Goal: Task Accomplishment & Management: Complete application form

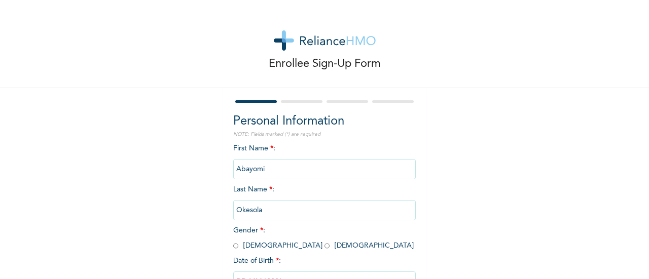
drag, startPoint x: 187, startPoint y: 215, endPoint x: 183, endPoint y: 210, distance: 5.9
click at [183, 210] on div "Enrollee Sign-Up Form Personal Information NOTE: Fields marked (*) are required…" at bounding box center [324, 174] width 649 height 349
click at [277, 173] on input "Abayomi" at bounding box center [324, 169] width 182 height 20
click at [289, 206] on input "Okesola" at bounding box center [324, 210] width 182 height 20
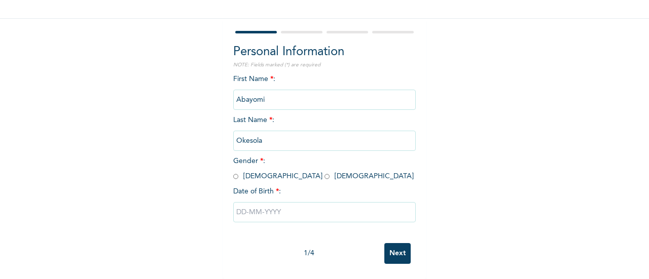
scroll to position [78, 0]
click at [233, 173] on input "radio" at bounding box center [235, 177] width 5 height 10
radio input "true"
click at [286, 206] on input "text" at bounding box center [324, 212] width 182 height 20
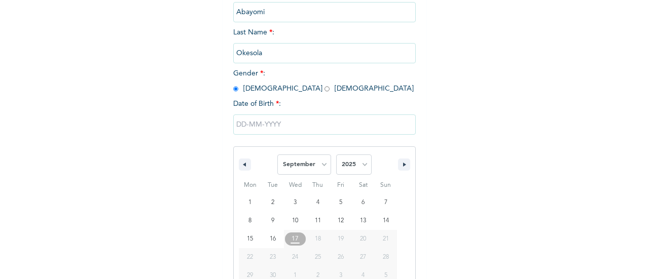
type input "[DATE]"
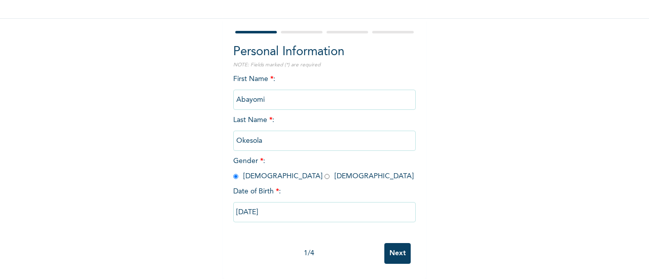
click at [286, 206] on input "[DATE]" at bounding box center [324, 212] width 182 height 20
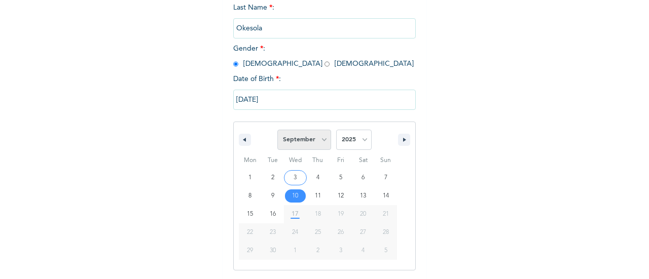
click at [303, 145] on select "January February March April May June July August September October November De…" at bounding box center [304, 140] width 54 height 20
select select "4"
click at [277, 131] on select "January February March April May June July August September October November De…" at bounding box center [304, 140] width 54 height 20
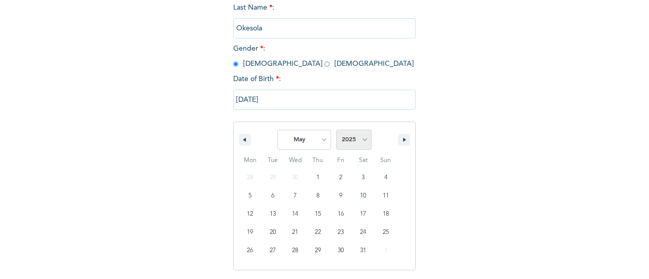
click at [352, 142] on select "2025 2024 2023 2022 2021 2020 2019 2018 2017 2016 2015 2014 2013 2012 2011 2010…" at bounding box center [353, 140] width 35 height 20
select select "1996"
click at [336, 131] on select "2025 2024 2023 2022 2021 2020 2019 2018 2017 2016 2015 2014 2013 2012 2011 2010…" at bounding box center [353, 140] width 35 height 20
type input "[DATE]"
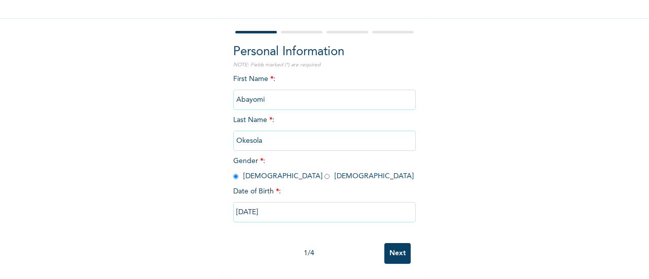
scroll to position [78, 0]
click at [405, 247] on input "Next" at bounding box center [397, 253] width 26 height 21
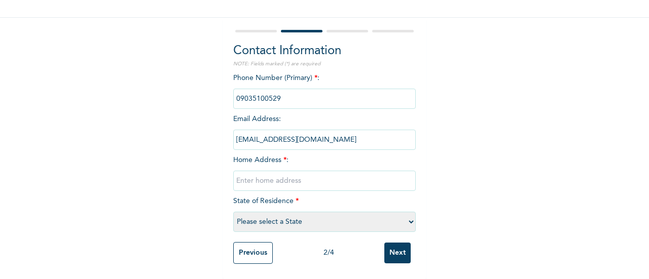
click at [301, 178] on input "text" at bounding box center [324, 181] width 182 height 20
click at [312, 179] on input "text" at bounding box center [324, 181] width 182 height 20
type input "18 Aransiola Unity Estate Kara Ibafo"
click at [298, 213] on select "Please select a State [PERSON_NAME] (FCT) [PERSON_NAME] Ibom [GEOGRAPHIC_DATA] …" at bounding box center [324, 222] width 182 height 20
select select "28"
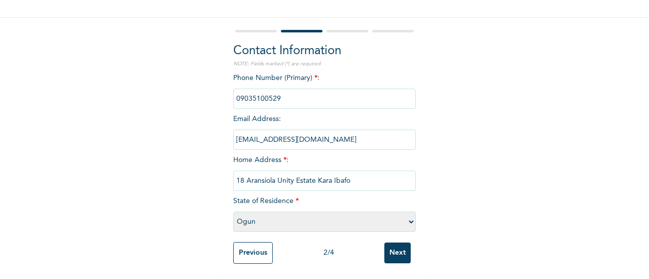
click at [233, 212] on select "Please select a State [PERSON_NAME] (FCT) [PERSON_NAME] Ibom [GEOGRAPHIC_DATA] …" at bounding box center [324, 222] width 182 height 20
click at [390, 248] on input "Next" at bounding box center [397, 253] width 26 height 21
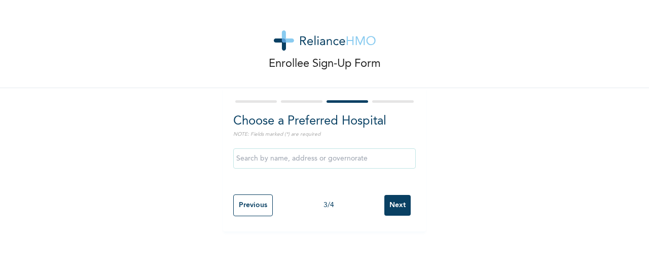
click at [282, 157] on input "text" at bounding box center [324, 159] width 182 height 20
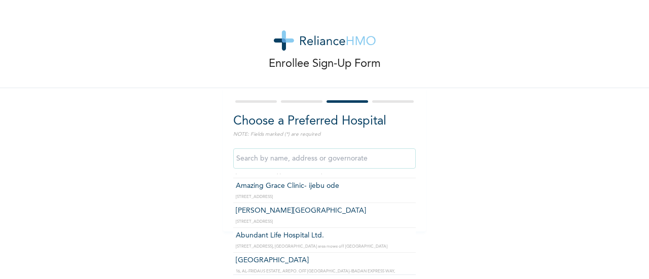
scroll to position [253, 0]
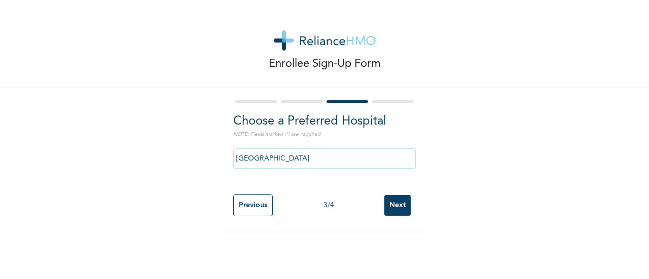
type input "[GEOGRAPHIC_DATA]"
click at [342, 161] on input "[GEOGRAPHIC_DATA]" at bounding box center [324, 159] width 182 height 20
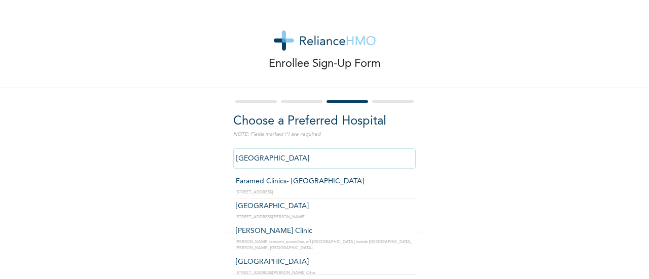
click at [342, 161] on input "[GEOGRAPHIC_DATA]" at bounding box center [324, 159] width 182 height 20
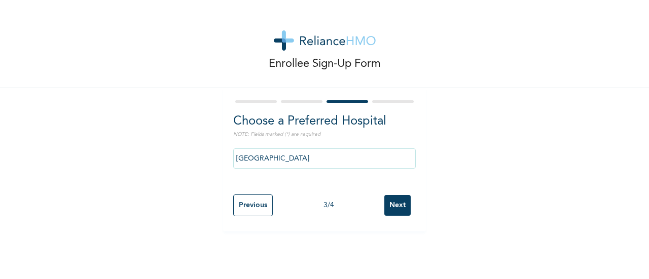
click at [517, 187] on div "Enrollee Sign-Up Form Choose a Preferred Hospital NOTE: Fields marked (*) are r…" at bounding box center [324, 116] width 649 height 232
click at [398, 202] on input "Next" at bounding box center [397, 205] width 26 height 21
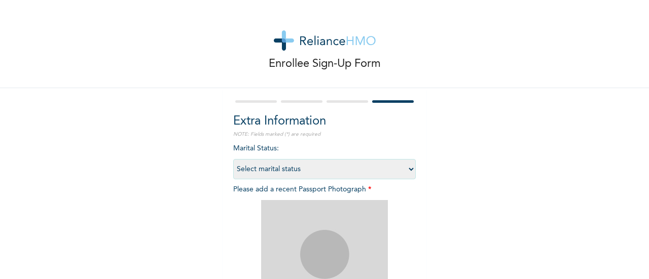
click at [301, 173] on select "Select marital status [DEMOGRAPHIC_DATA] Married [DEMOGRAPHIC_DATA] Widow/[DEMO…" at bounding box center [324, 169] width 182 height 20
select select "2"
click at [233, 159] on select "Select marital status [DEMOGRAPHIC_DATA] Married [DEMOGRAPHIC_DATA] Widow/[DEMO…" at bounding box center [324, 169] width 182 height 20
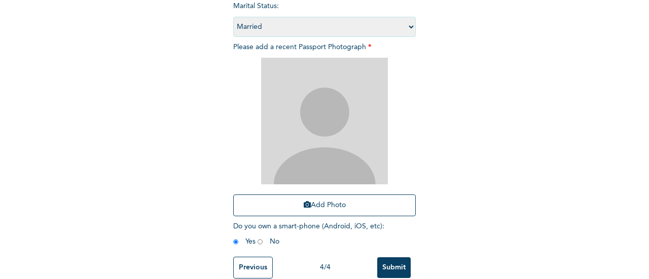
scroll to position [165, 0]
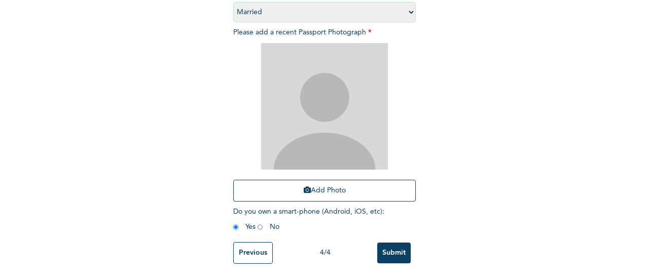
click at [320, 120] on img at bounding box center [324, 106] width 127 height 127
click at [324, 90] on img at bounding box center [324, 106] width 127 height 127
click at [328, 187] on button "Add Photo" at bounding box center [324, 191] width 182 height 22
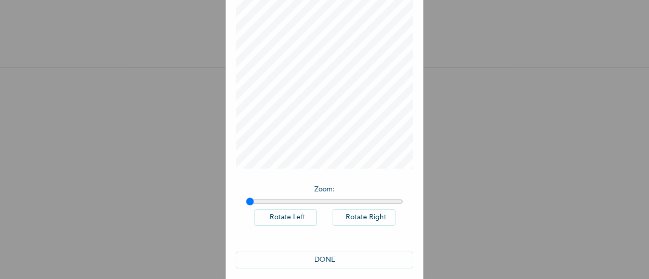
scroll to position [74, 0]
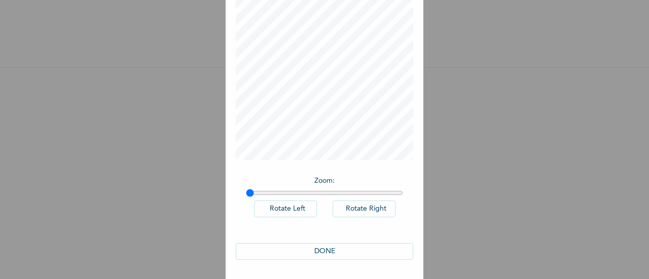
click at [328, 253] on button "DONE" at bounding box center [324, 251] width 177 height 17
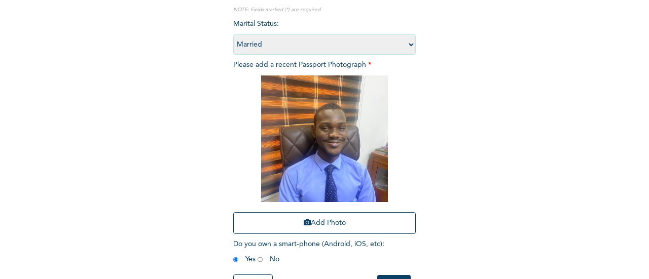
scroll to position [165, 0]
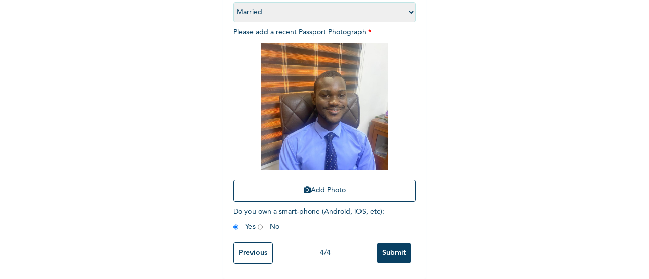
click at [394, 243] on input "Submit" at bounding box center [393, 253] width 33 height 21
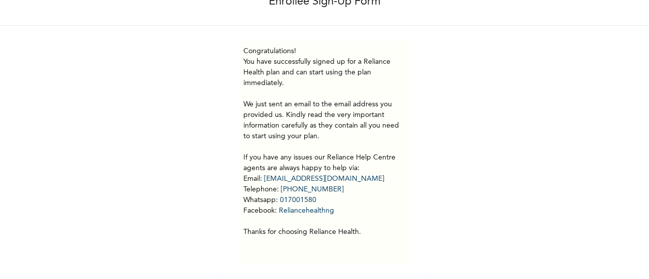
scroll to position [70, 0]
